Goal: Information Seeking & Learning: Learn about a topic

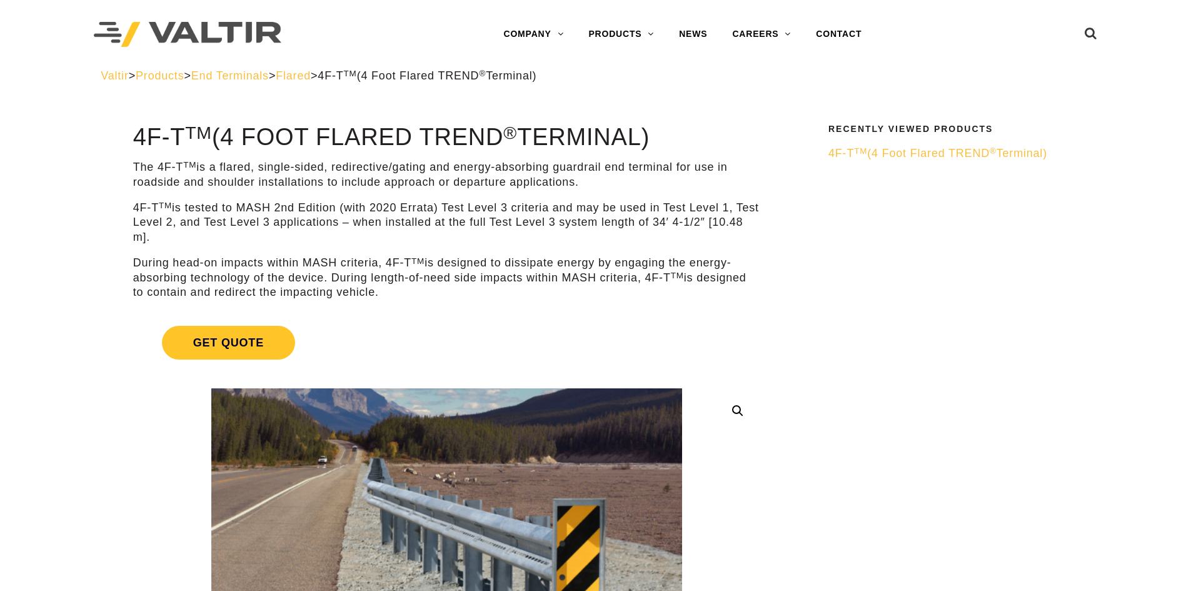
drag, startPoint x: 494, startPoint y: 156, endPoint x: 540, endPoint y: 184, distance: 54.0
click at [595, 181] on p "The 4F-T TM is a flared, single-sided, redirective/gating and energy-absorbing …" at bounding box center [446, 174] width 627 height 29
drag, startPoint x: 595, startPoint y: 181, endPoint x: 199, endPoint y: 170, distance: 396.0
click at [199, 170] on p "The 4F-T TM is a flared, single-sided, redirective/gating and energy-absorbing …" at bounding box center [446, 174] width 627 height 29
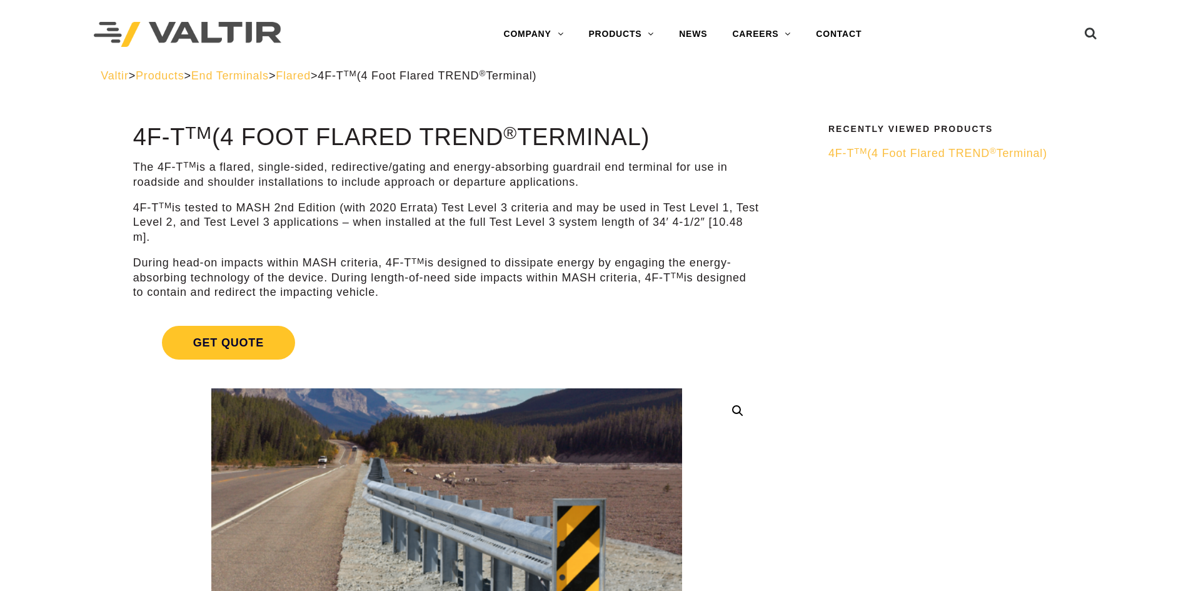
copy p "is a flared, single-sided, redirective/gating and energy-absorbing guardrail en…"
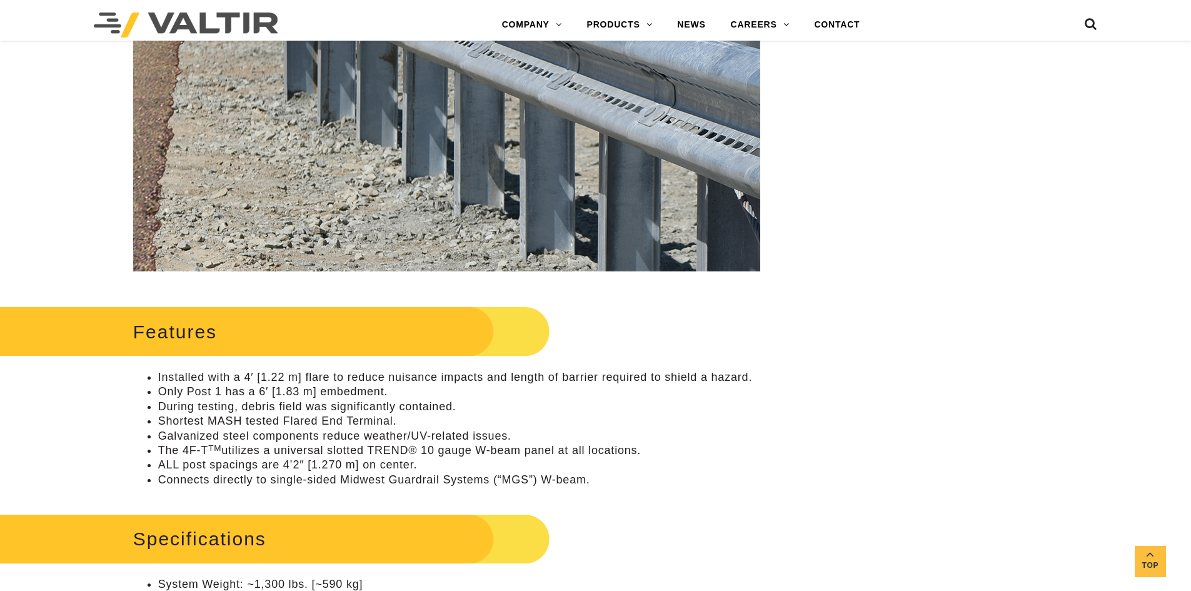
scroll to position [500, 0]
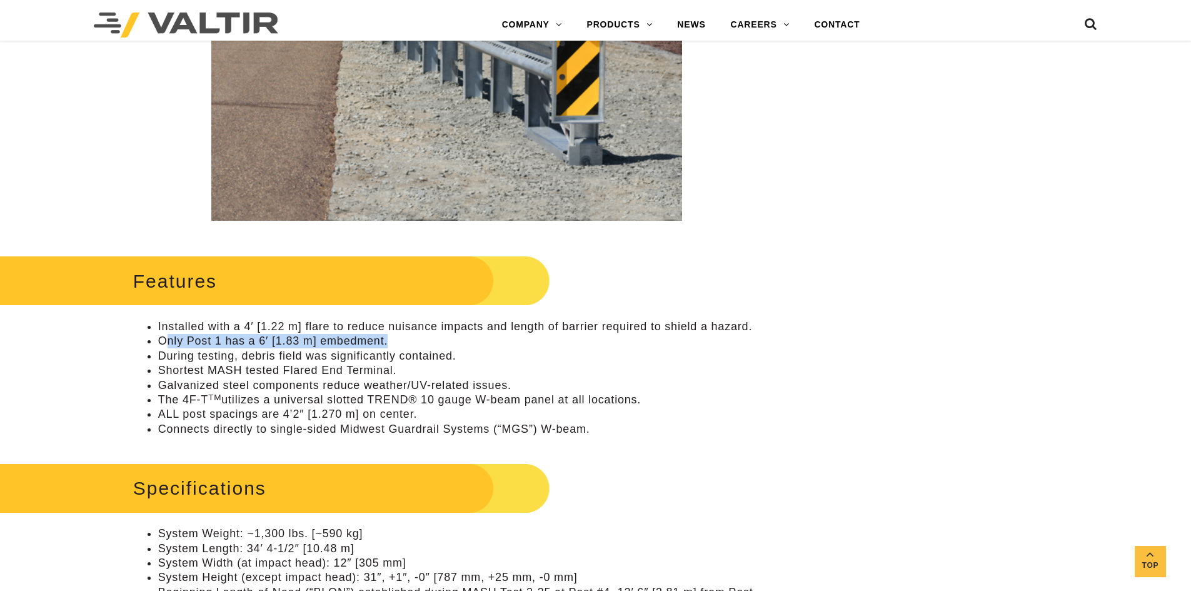
drag, startPoint x: 164, startPoint y: 340, endPoint x: 501, endPoint y: 336, distance: 337.7
click at [501, 336] on li "Only Post 1 has a 6′ [1.83 m] embedment." at bounding box center [459, 341] width 602 height 14
click at [243, 343] on li "Only Post 1 has a 6′ [1.83 m] embedment." at bounding box center [459, 341] width 602 height 14
click at [163, 381] on li "Galvanized steel components reduce weather/UV-related issues." at bounding box center [459, 385] width 602 height 14
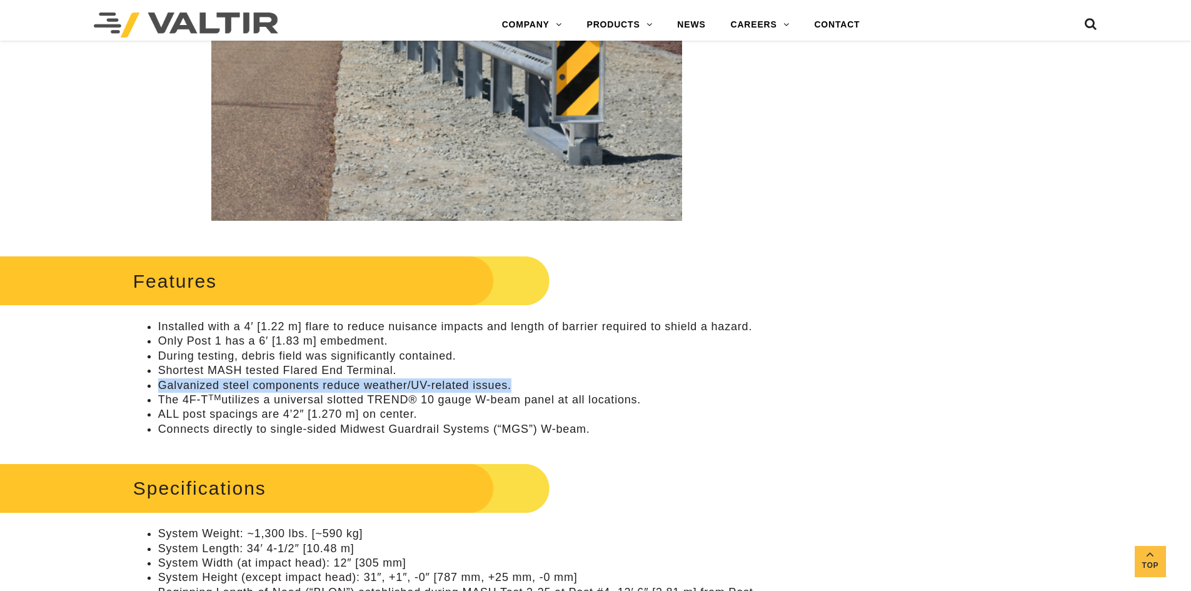
drag, startPoint x: 160, startPoint y: 387, endPoint x: 565, endPoint y: 386, distance: 405.2
click at [565, 386] on li "Galvanized steel components reduce weather/UV-related issues." at bounding box center [459, 385] width 602 height 14
click at [137, 381] on ul "Installed with a 4′ [1.22 m] flare to reduce nuisance impacts and length of bar…" at bounding box center [446, 378] width 627 height 117
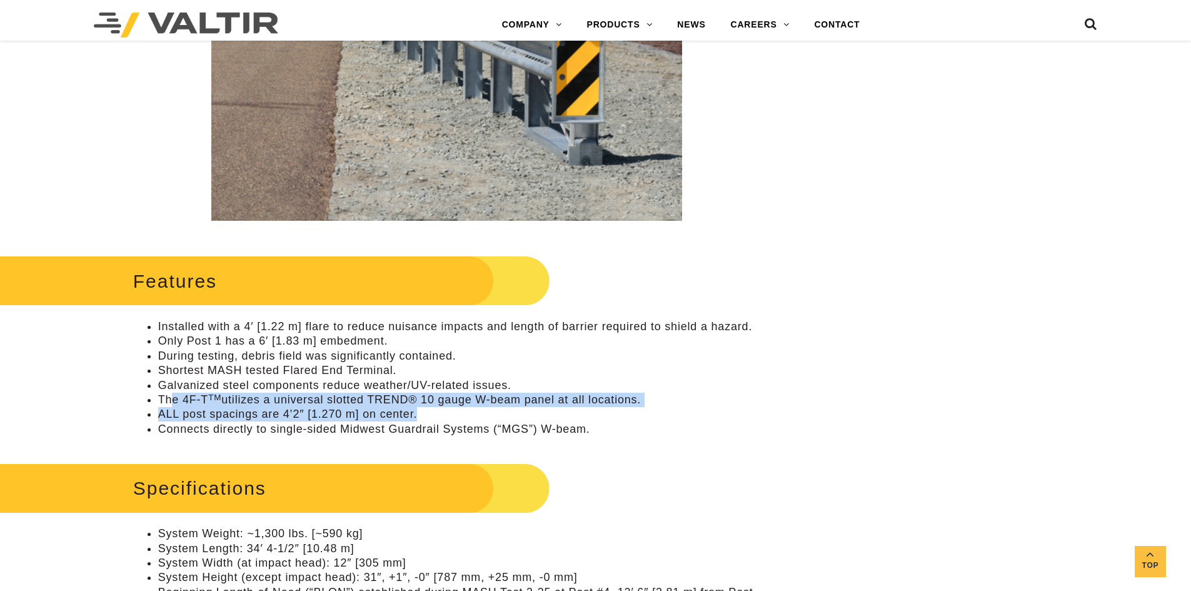
drag, startPoint x: 184, startPoint y: 403, endPoint x: 580, endPoint y: 411, distance: 395.9
click at [580, 411] on ul "Installed with a 4′ [1.22 m] flare to reduce nuisance impacts and length of bar…" at bounding box center [446, 378] width 627 height 117
click at [580, 412] on li "ALL post spacings are 4’2″ [1.270 m] on center." at bounding box center [459, 414] width 602 height 14
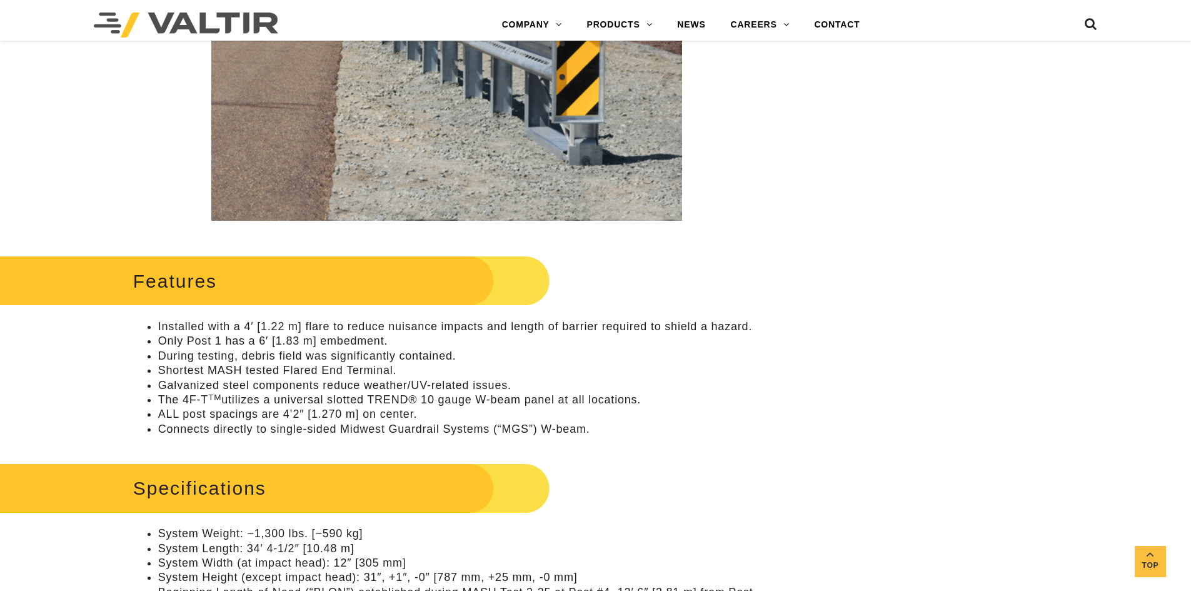
click at [192, 361] on li "During testing, debris field was significantly contained." at bounding box center [459, 356] width 602 height 14
drag, startPoint x: 225, startPoint y: 401, endPoint x: 650, endPoint y: 403, distance: 424.6
click at [650, 403] on li "The 4F-T TM utilizes a universal slotted TREND® 10 gauge W-beam panel at all lo…" at bounding box center [459, 400] width 602 height 14
copy li "utilizes a universal slotted TREND® 10 gauge W-beam panel at all locations."
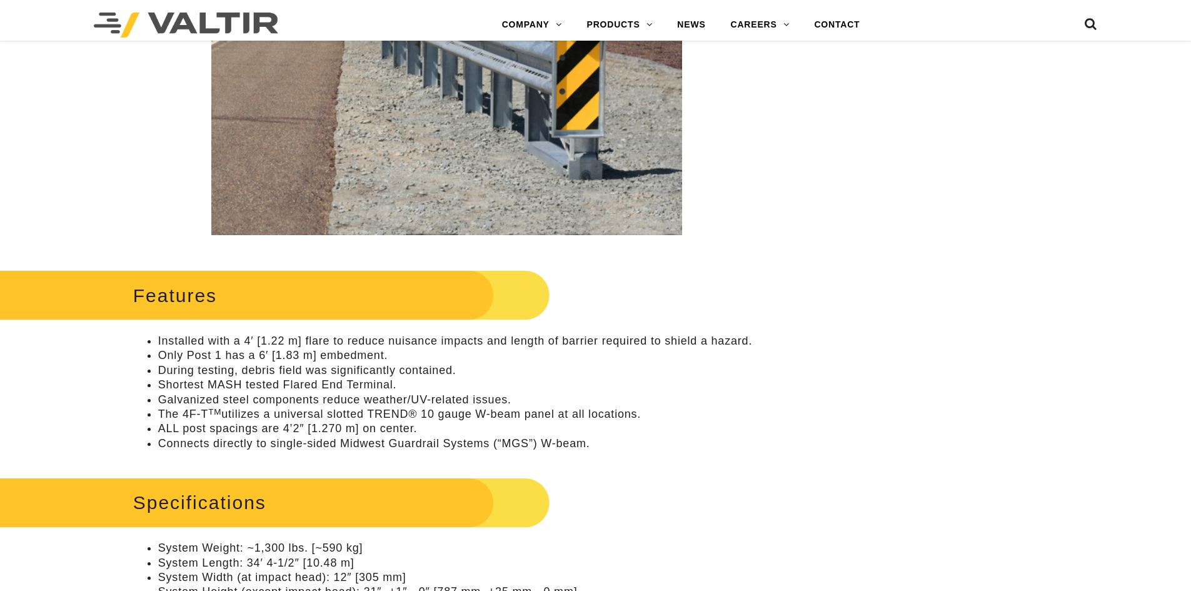
scroll to position [500, 0]
